Goal: Task Accomplishment & Management: Complete application form

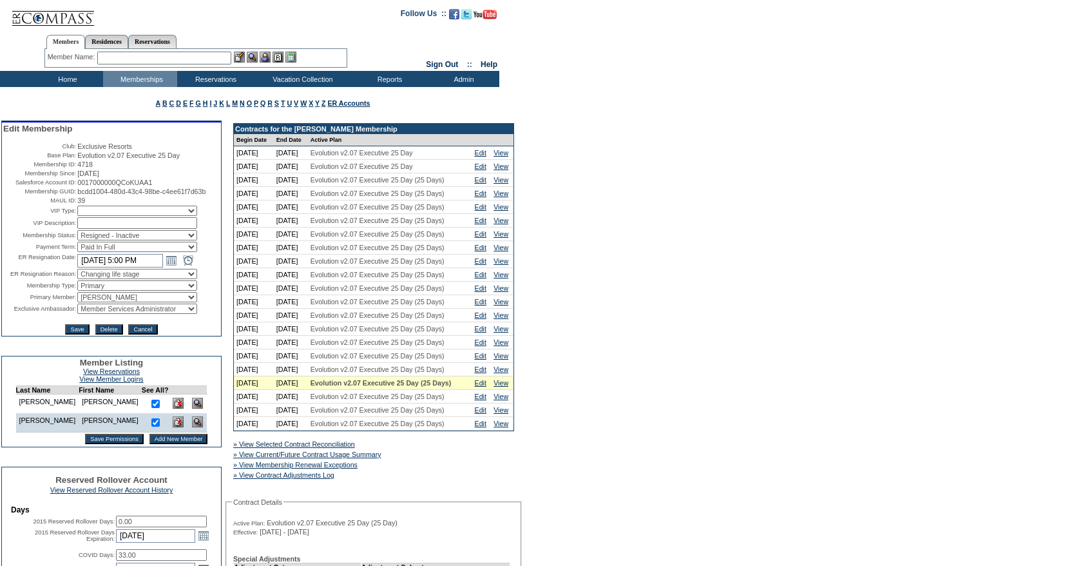
select select "ResignedInactive"
select select "changinglifestage"
select select "36094"
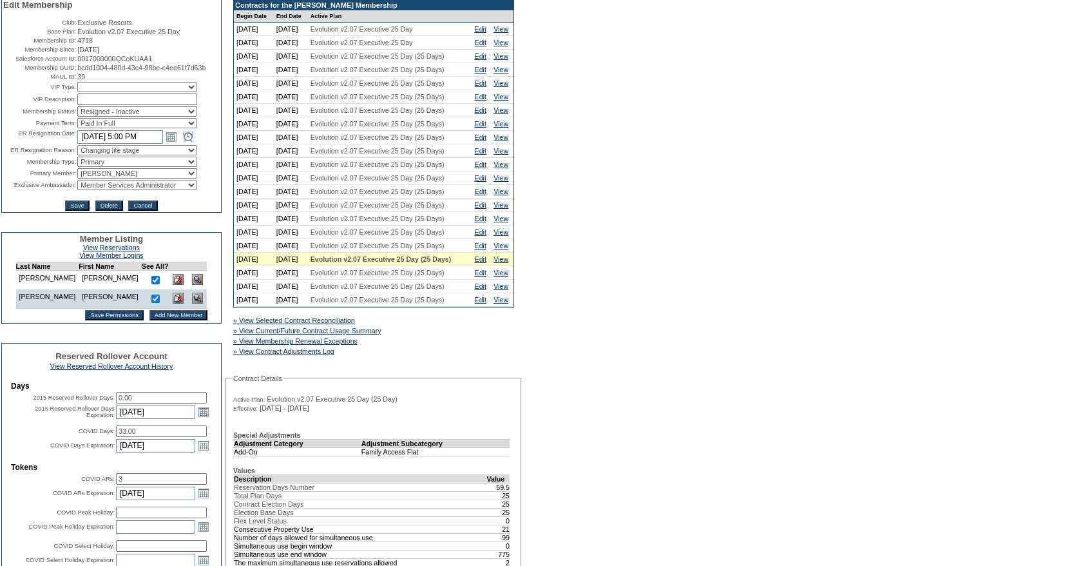
click at [119, 117] on select "Active Restricted Expired Inactive Past Due Disabled Resigned - Active Resigned…" at bounding box center [137, 111] width 120 height 10
select select "Active"
click at [77, 117] on select "Active Restricted Expired Inactive Past Due Disabled Resigned - Active Resigned…" at bounding box center [137, 111] width 120 height 10
click at [105, 144] on input "text" at bounding box center [120, 137] width 86 height 14
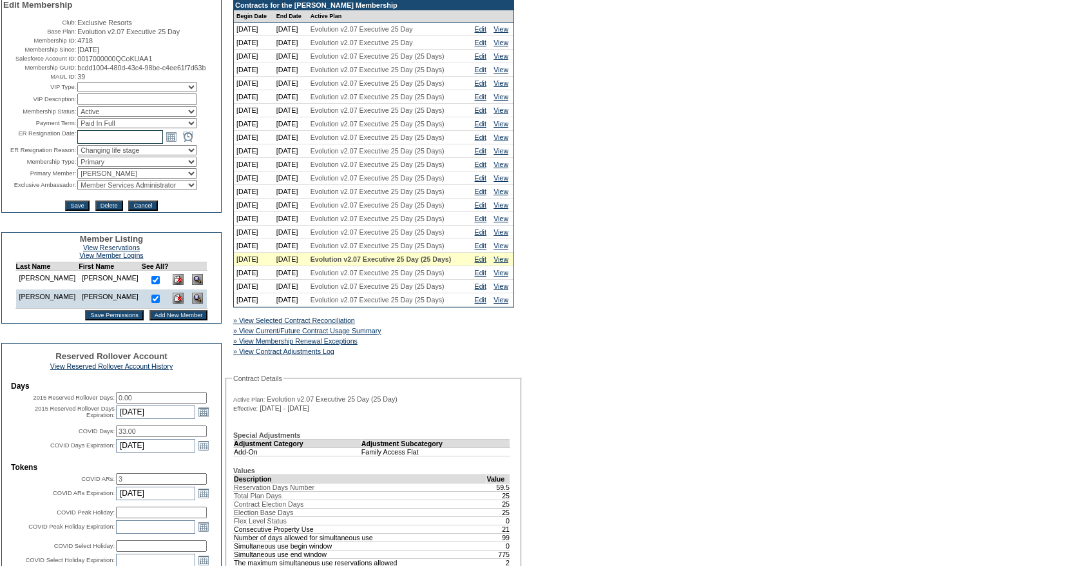
click at [105, 144] on input "text" at bounding box center [120, 137] width 86 height 14
click at [90, 155] on select "Changing life stage Club Management Dues too high General availability Holiday …" at bounding box center [137, 150] width 120 height 10
select select
click at [77, 155] on select "Changing life stage Club Management Dues too high General availability Holiday …" at bounding box center [137, 150] width 120 height 10
click at [92, 167] on select "BOD Non Employee BOD Retired ER Executive ER Senior Executive Founder Owner Int…" at bounding box center [137, 162] width 120 height 10
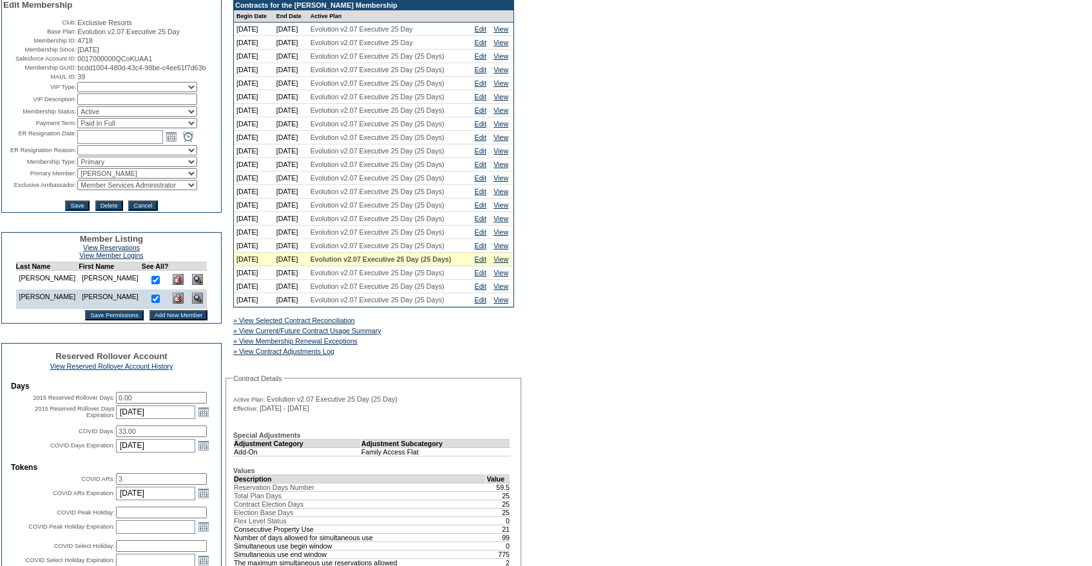
click at [77, 167] on select "BOD Non Employee BOD Retired ER Executive ER Senior Executive Founder Owner Int…" at bounding box center [137, 162] width 120 height 10
click at [120, 190] on select "IT Group Admin Alma Smith Peter Dawson Team Accounting (MSM) Stephanie Simons S…" at bounding box center [137, 185] width 120 height 10
select select "61351"
click at [77, 190] on select "IT Group Admin Alma Smith Peter Dawson Team Accounting (MSM) Stephanie Simons S…" at bounding box center [137, 185] width 120 height 10
click at [75, 211] on input "Save" at bounding box center [77, 205] width 24 height 10
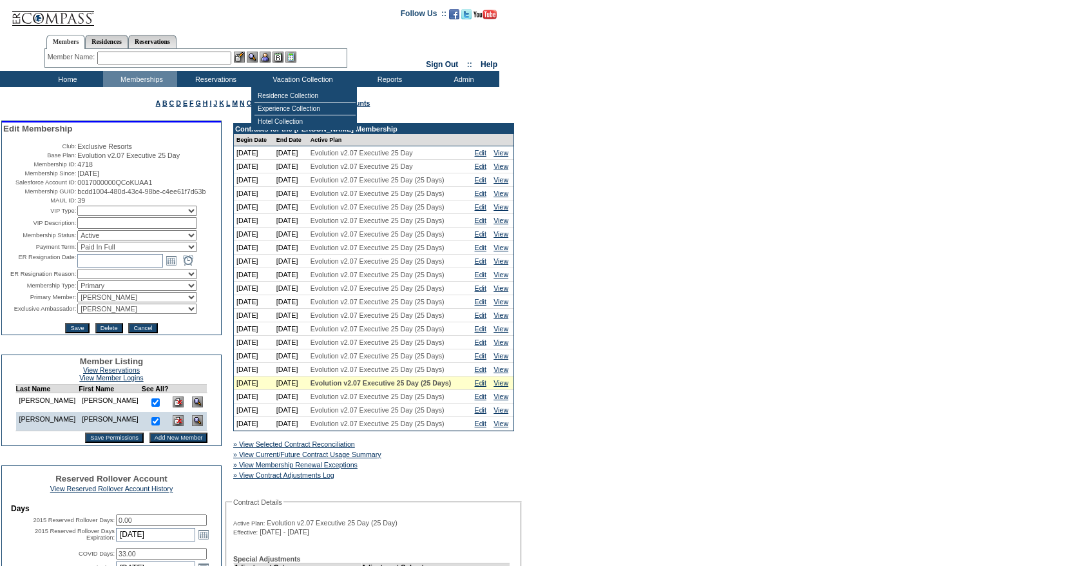
click at [164, 59] on input "text" at bounding box center [164, 58] width 134 height 13
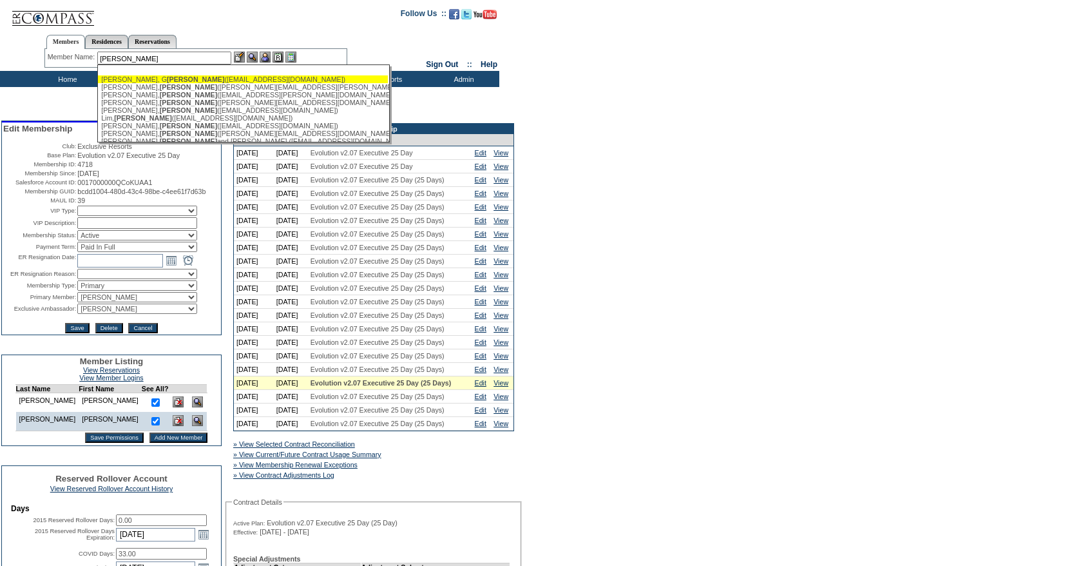
click at [162, 80] on div "[PERSON_NAME], G [PERSON_NAME] ([EMAIL_ADDRESS][DOMAIN_NAME])" at bounding box center [242, 79] width 283 height 8
type input "[PERSON_NAME], G [PERSON_NAME] ([EMAIL_ADDRESS][DOMAIN_NAME])"
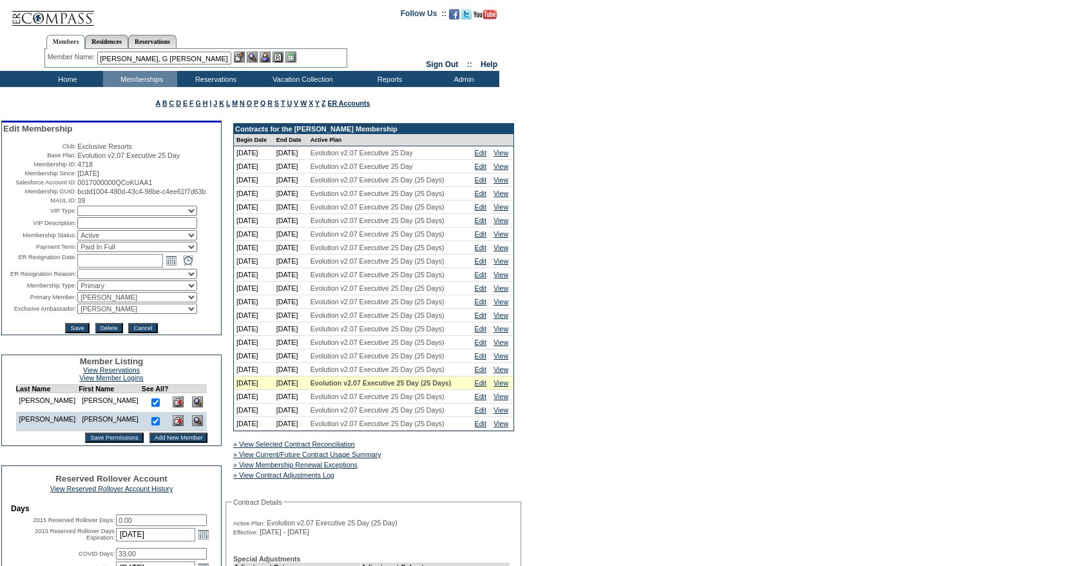
click at [270, 57] on img at bounding box center [265, 57] width 11 height 11
click at [244, 57] on img at bounding box center [239, 57] width 11 height 11
